Goal: Task Accomplishment & Management: Use online tool/utility

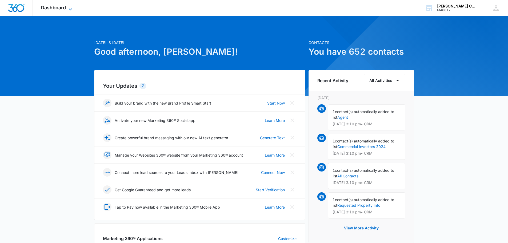
click at [63, 9] on span "Dashboard" at bounding box center [53, 8] width 25 height 6
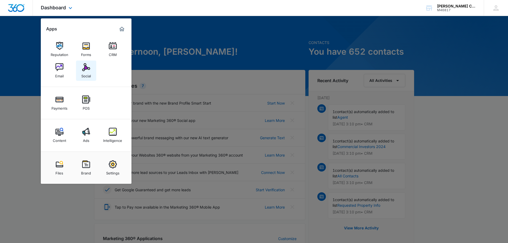
click at [84, 66] on img at bounding box center [86, 67] width 8 height 8
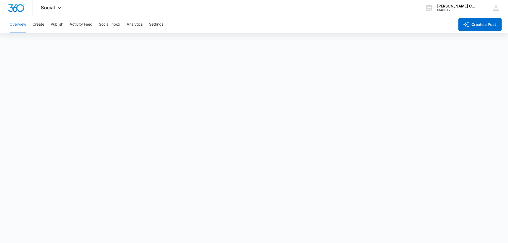
click at [50, 26] on div "Overview Create Publish Activity Feed Social Inbox Analytics Settings" at bounding box center [230, 24] width 448 height 17
click at [53, 26] on button "Publish" at bounding box center [57, 24] width 13 height 17
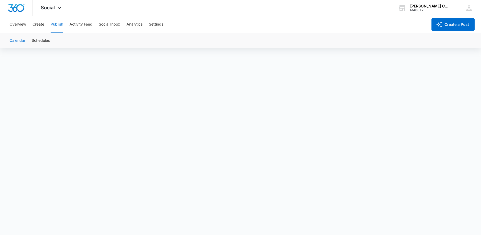
scroll to position [4, 0]
